Goal: Transaction & Acquisition: Purchase product/service

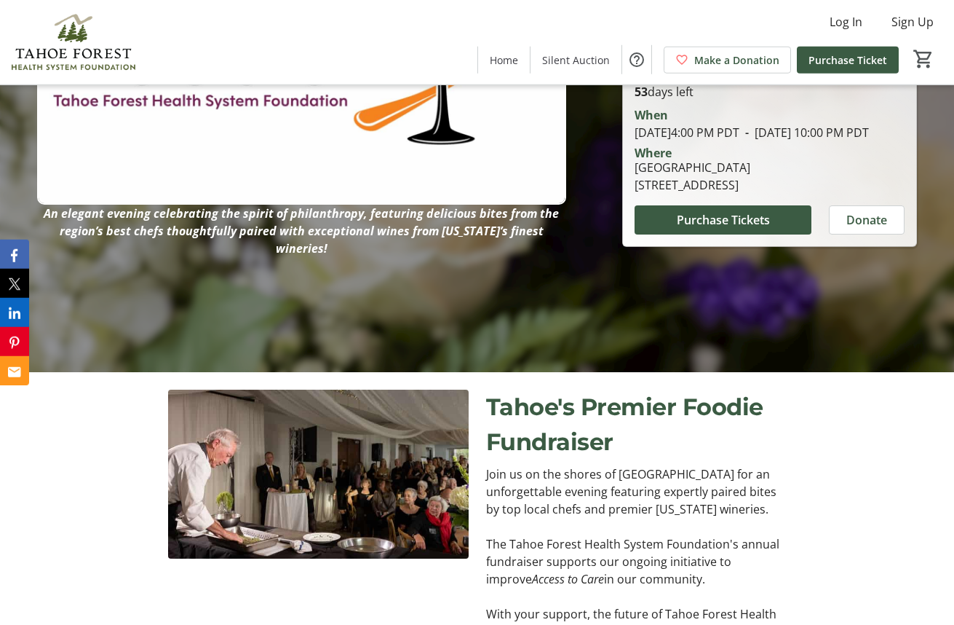
scroll to position [223, 0]
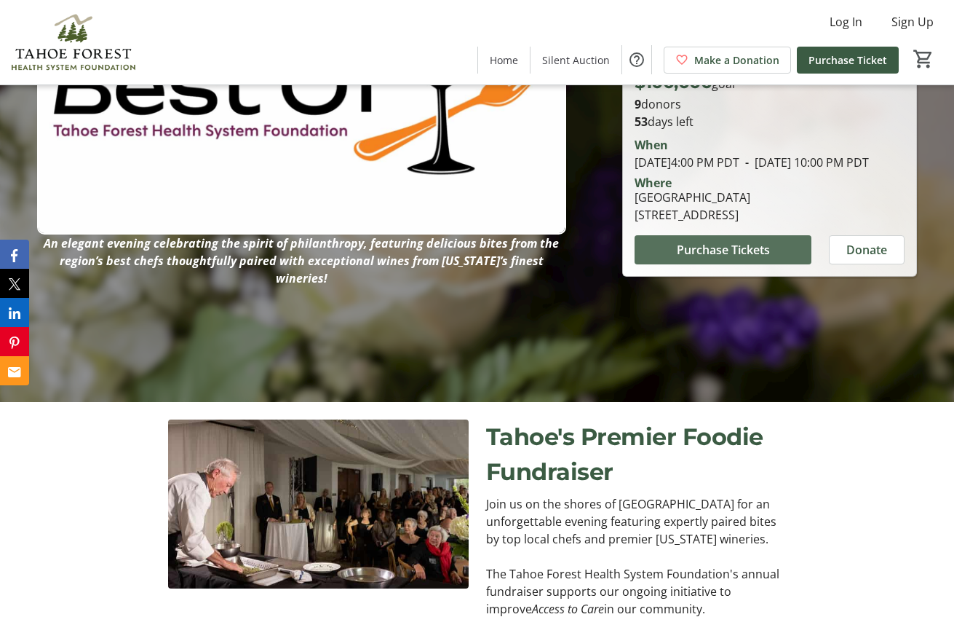
click at [780, 259] on span at bounding box center [723, 249] width 177 height 35
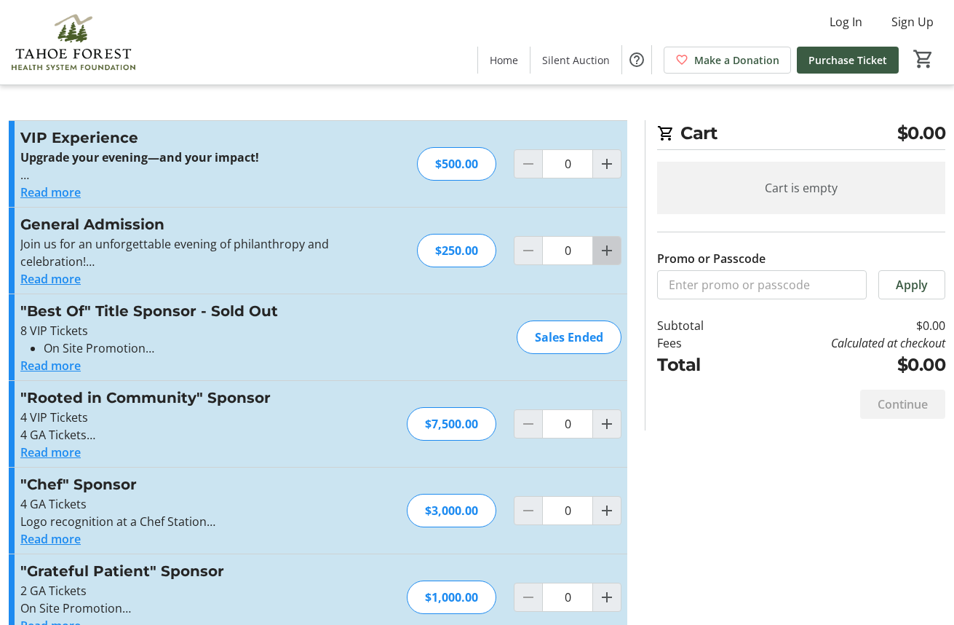
click at [607, 252] on mat-icon "Increment by one" at bounding box center [606, 250] width 17 height 17
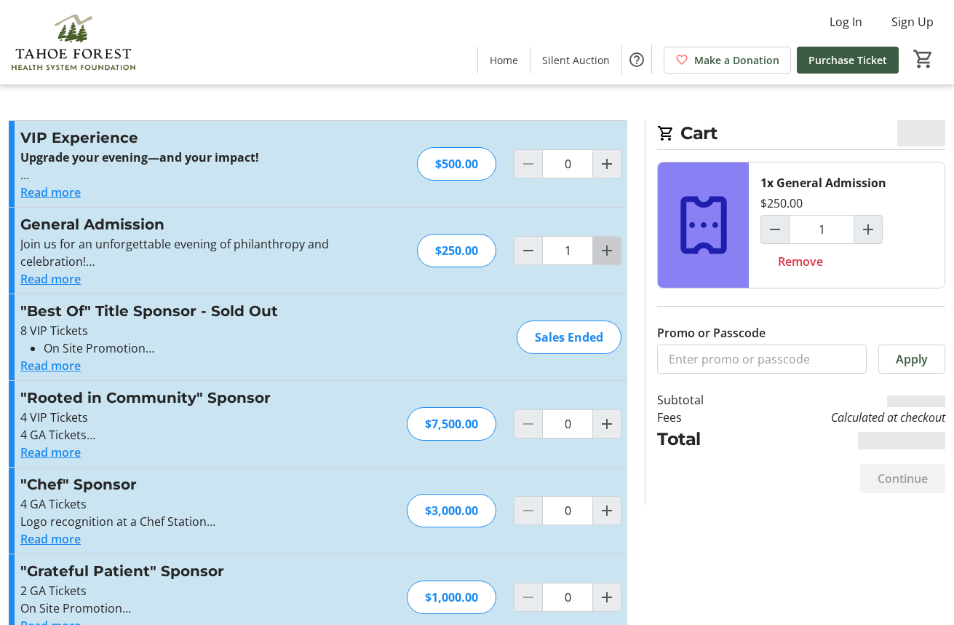
click at [607, 252] on mat-icon "Increment by one" at bounding box center [606, 250] width 17 height 17
type input "2"
click at [529, 253] on mat-icon "Decrement by one" at bounding box center [528, 250] width 17 height 17
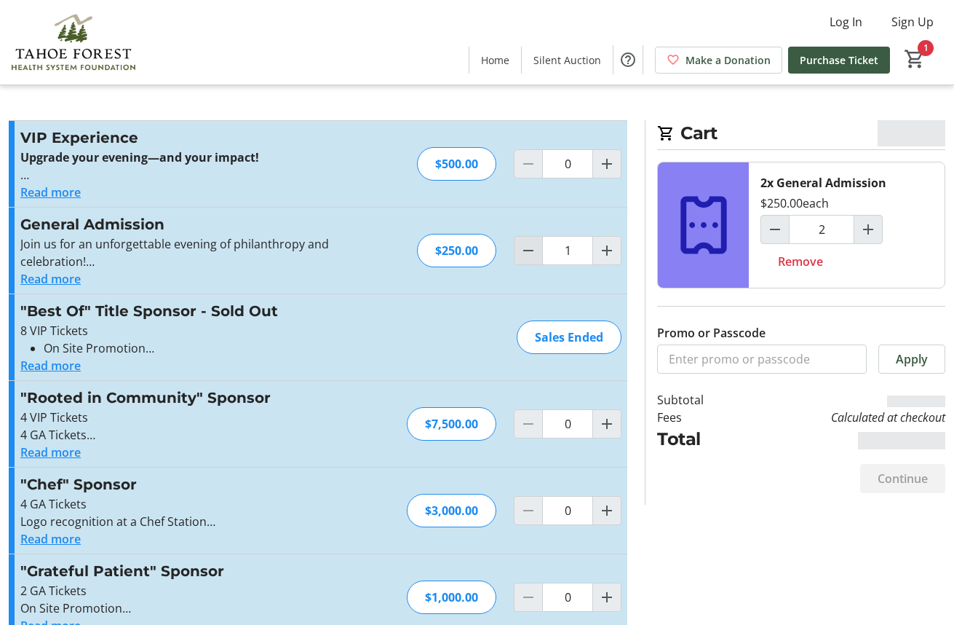
type input "0"
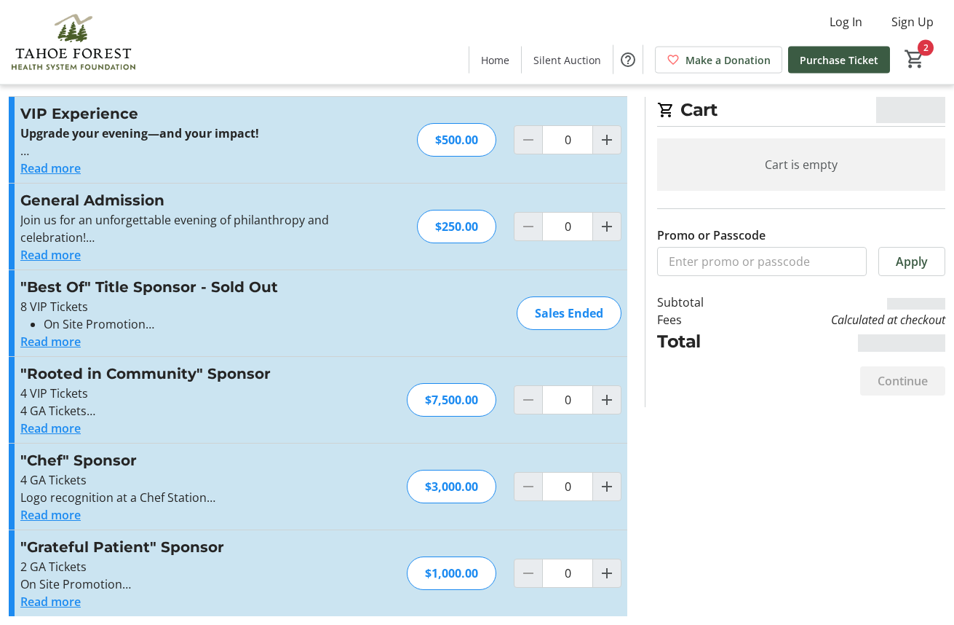
scroll to position [33, 0]
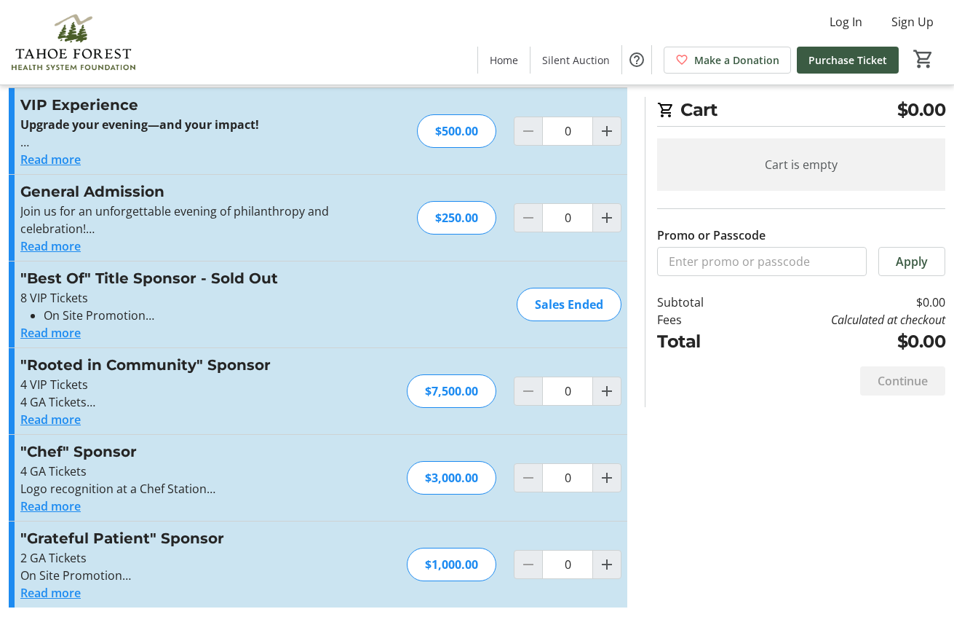
click at [74, 249] on button "Read more" at bounding box center [50, 245] width 60 height 17
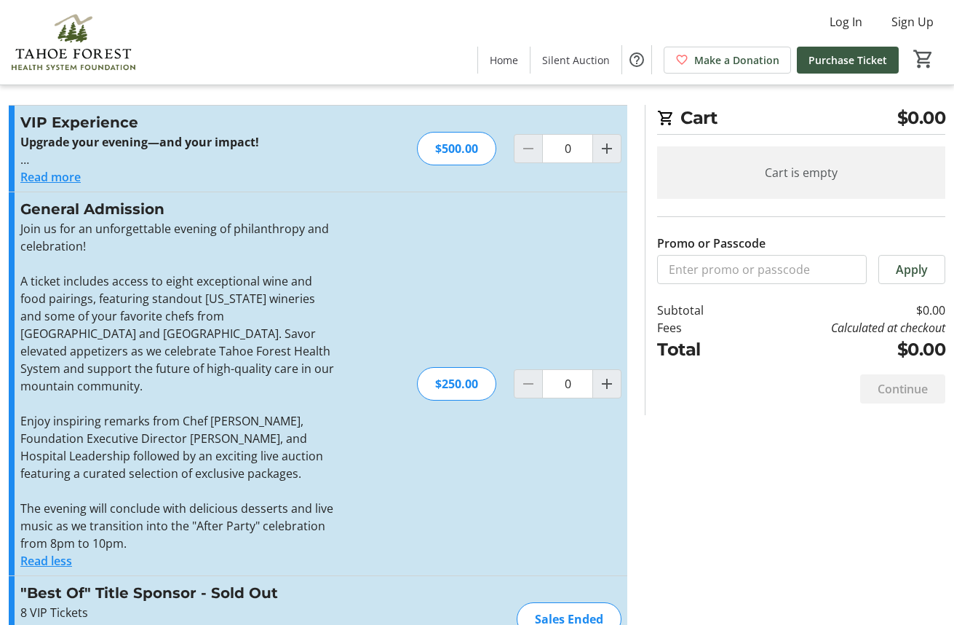
scroll to position [0, 0]
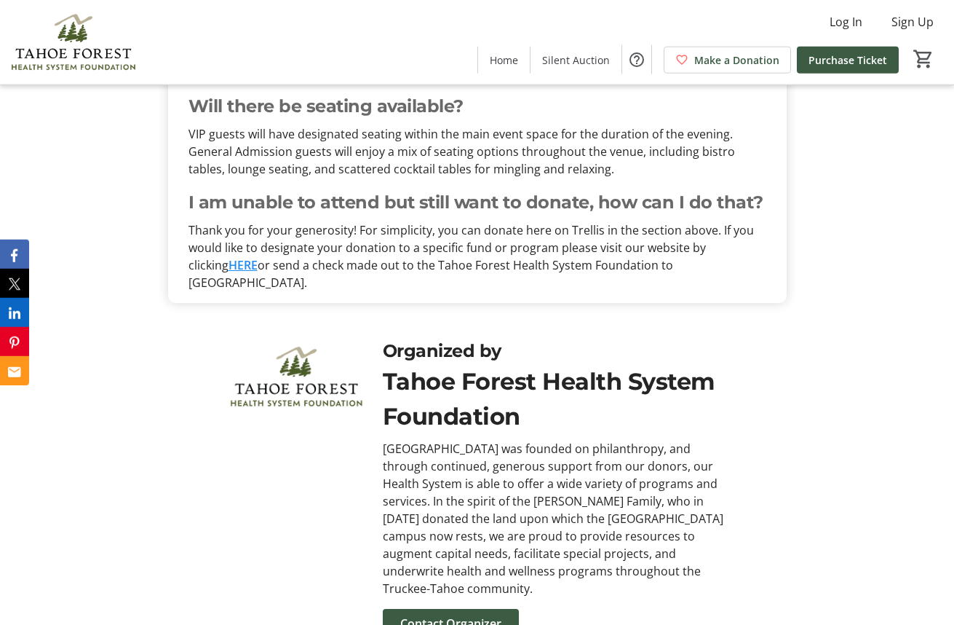
scroll to position [3966, 0]
